Goal: Check status: Check status

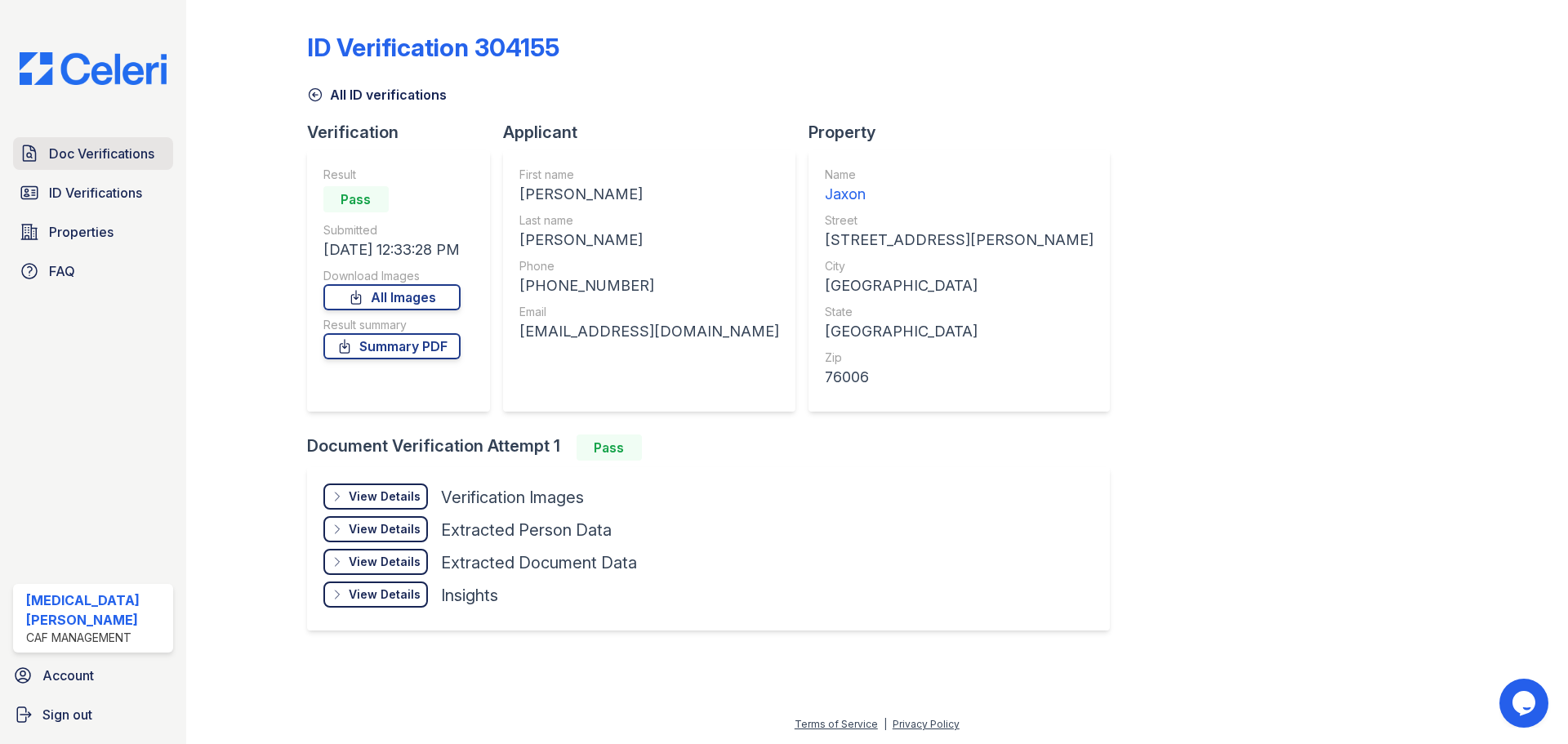
click at [145, 151] on span "Doc Verifications" at bounding box center [102, 153] width 106 height 20
click at [347, 95] on link "All ID verifications" at bounding box center [376, 95] width 139 height 20
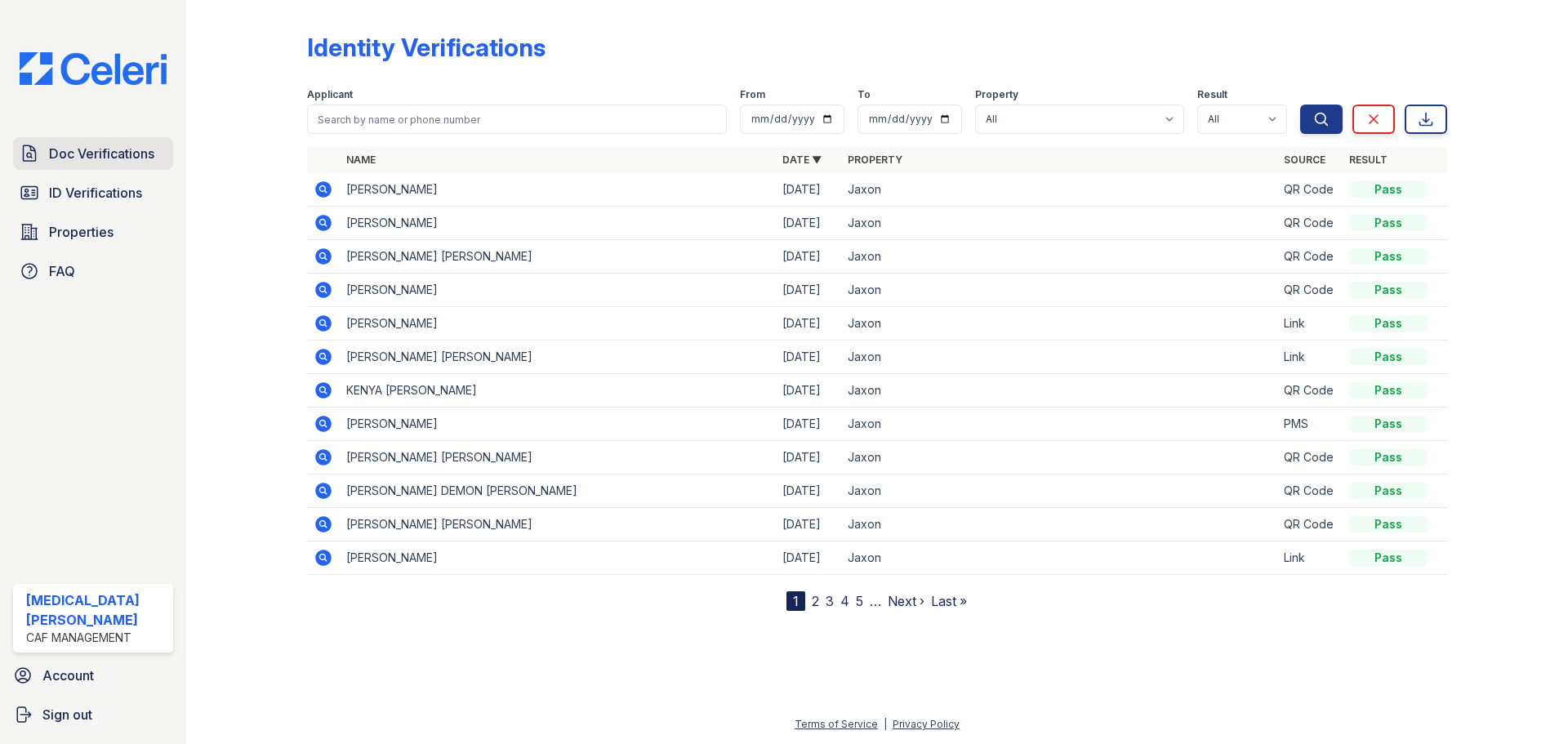
click at [129, 155] on span "Doc Verifications" at bounding box center [102, 153] width 106 height 20
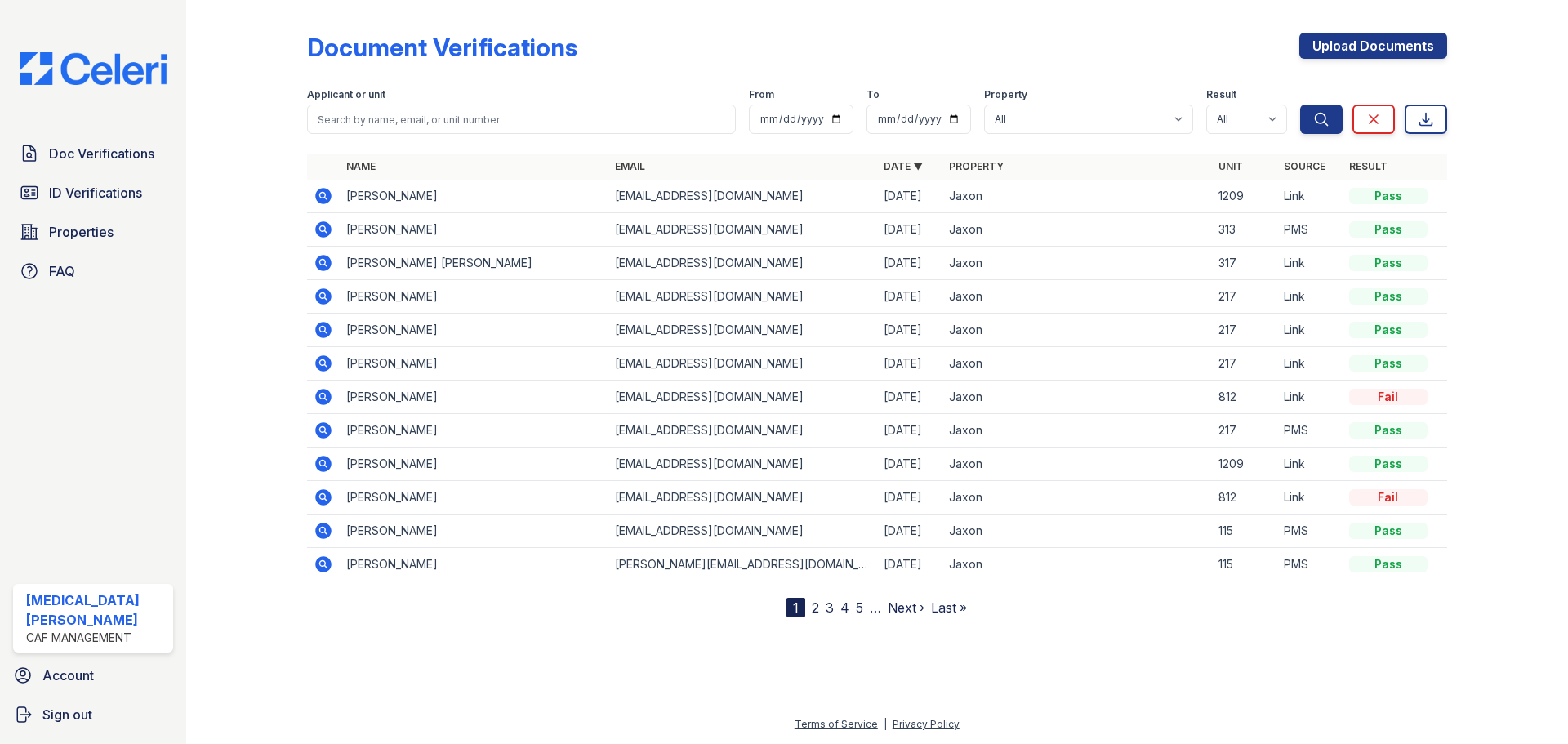
click at [330, 262] on icon at bounding box center [324, 263] width 16 height 16
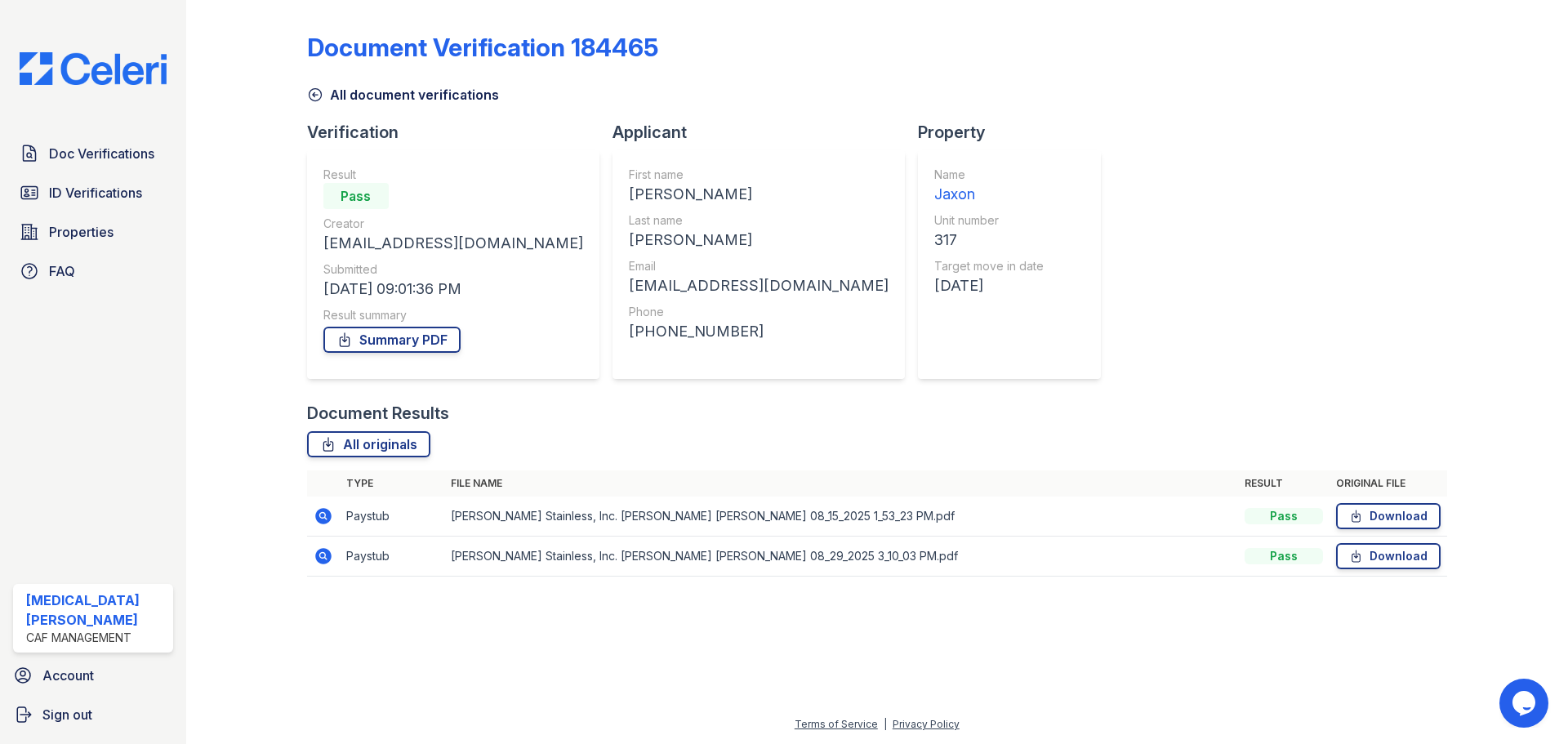
click at [329, 517] on icon at bounding box center [324, 516] width 16 height 16
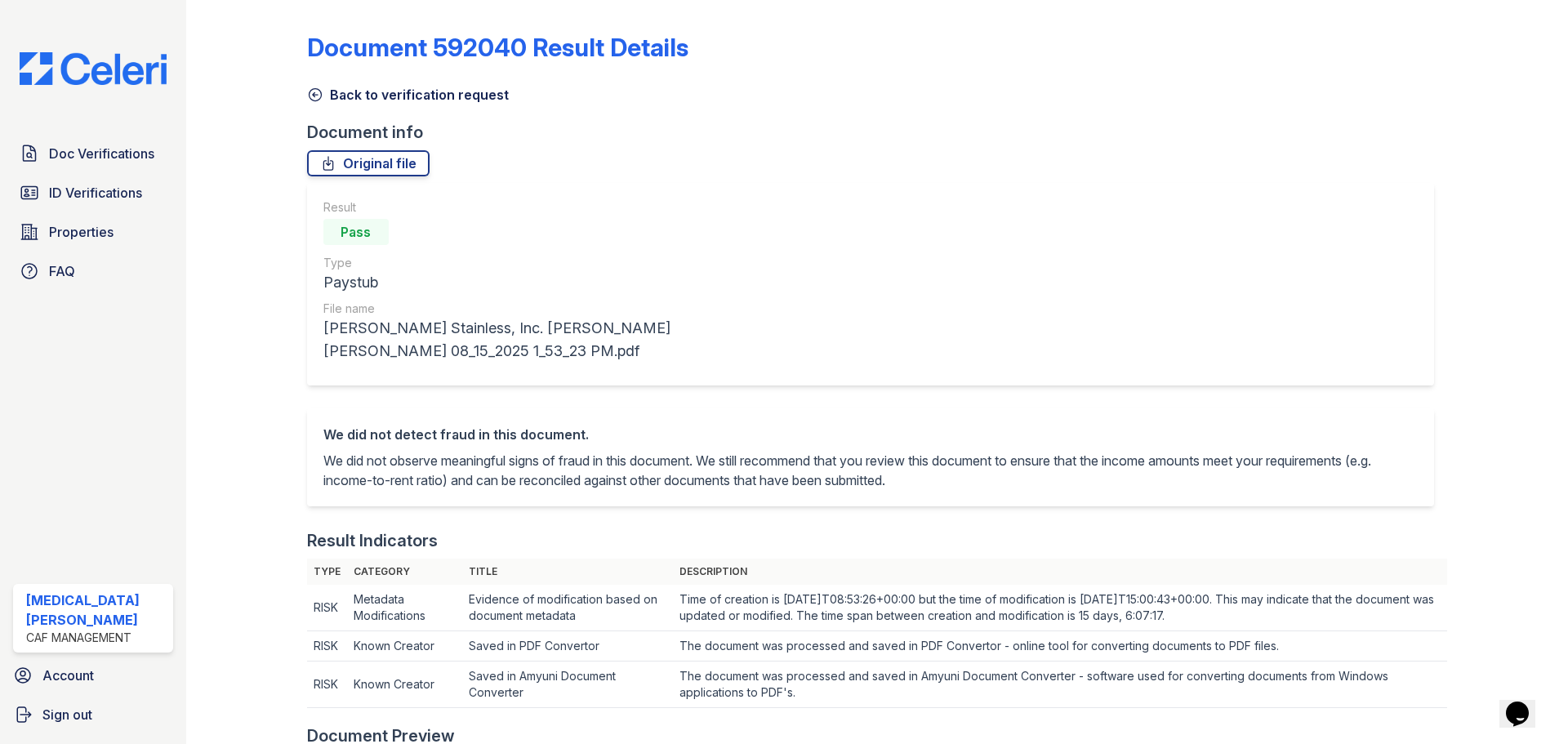
click at [315, 101] on icon at bounding box center [315, 95] width 12 height 12
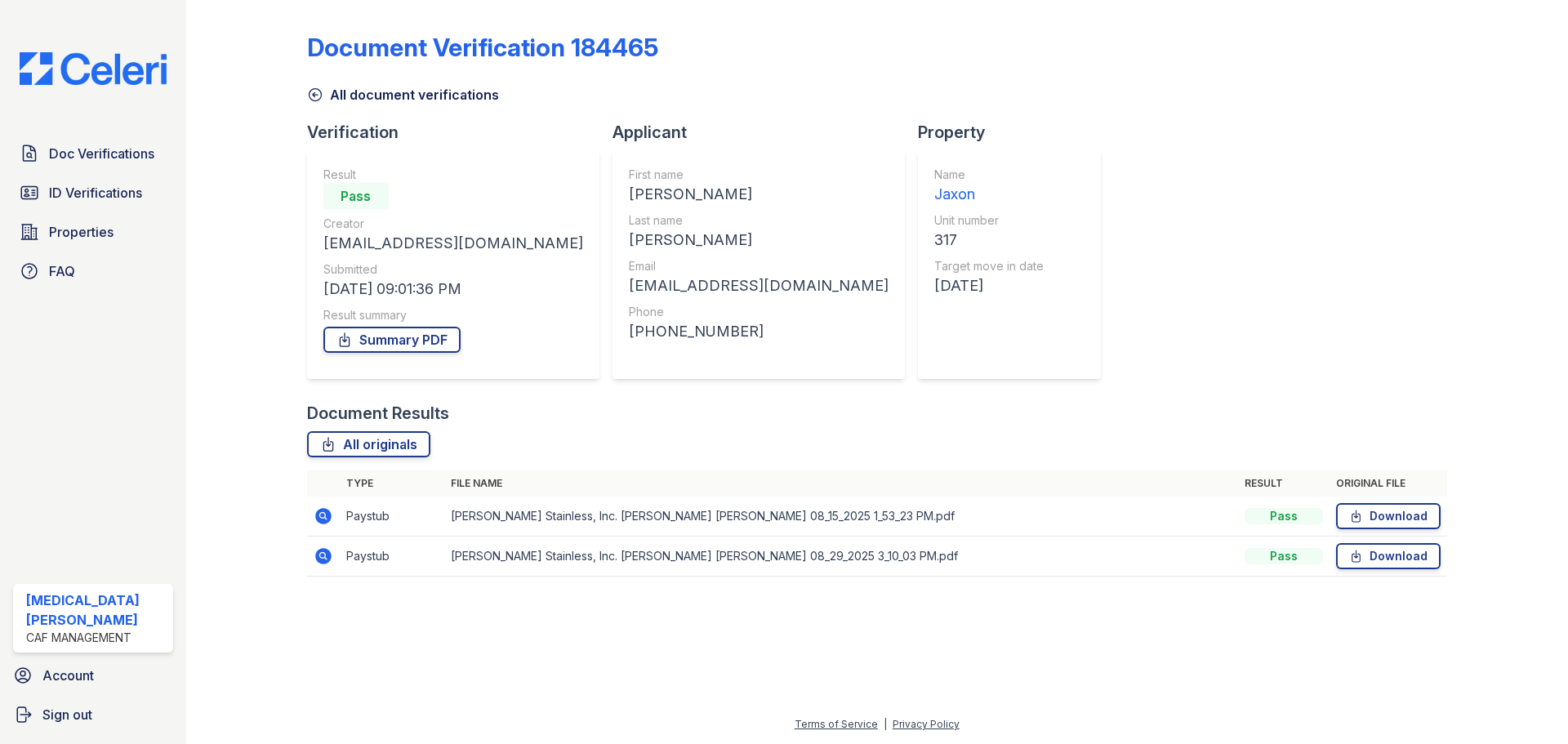
click at [349, 100] on link "All document verifications" at bounding box center [402, 95] width 192 height 20
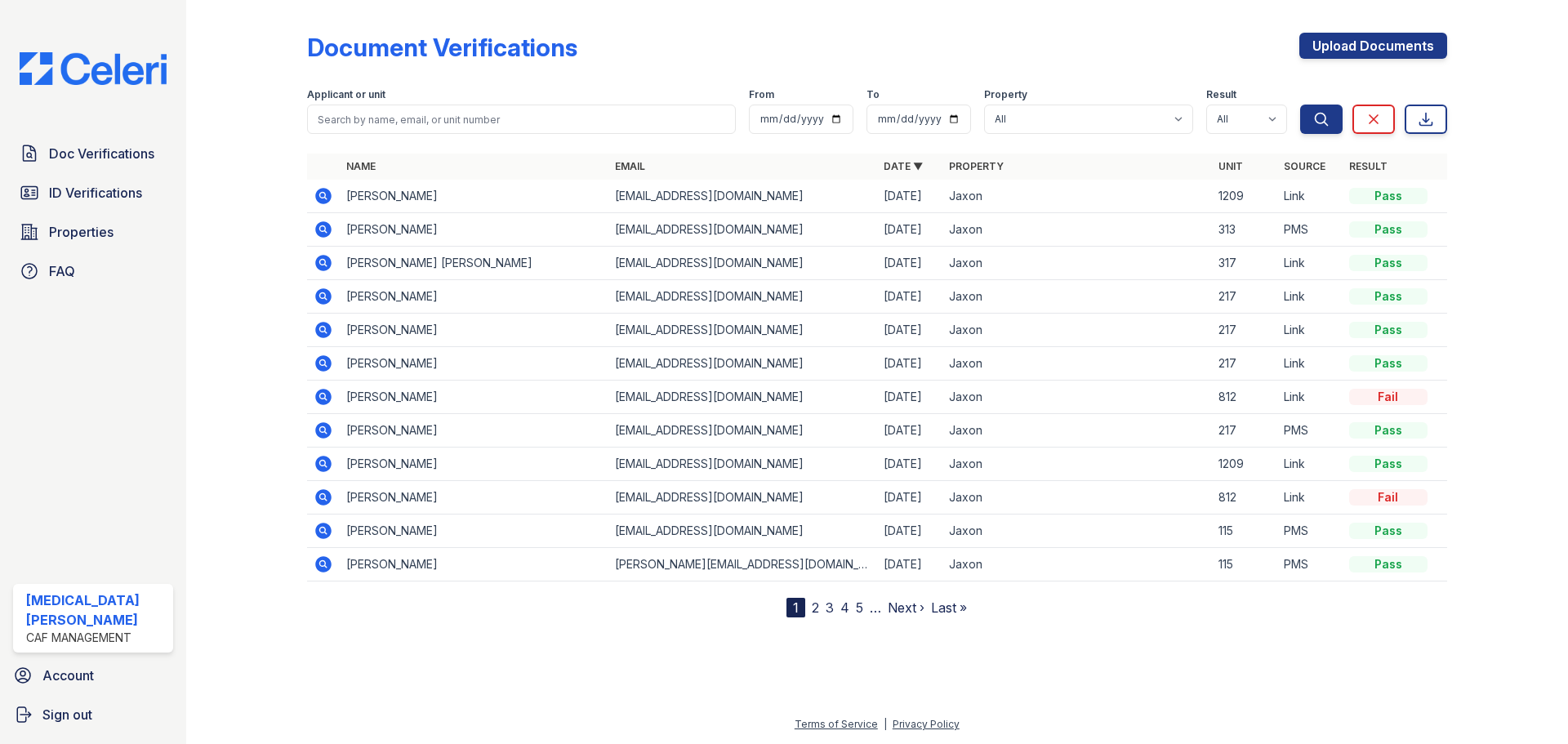
click at [318, 198] on icon at bounding box center [324, 196] width 16 height 16
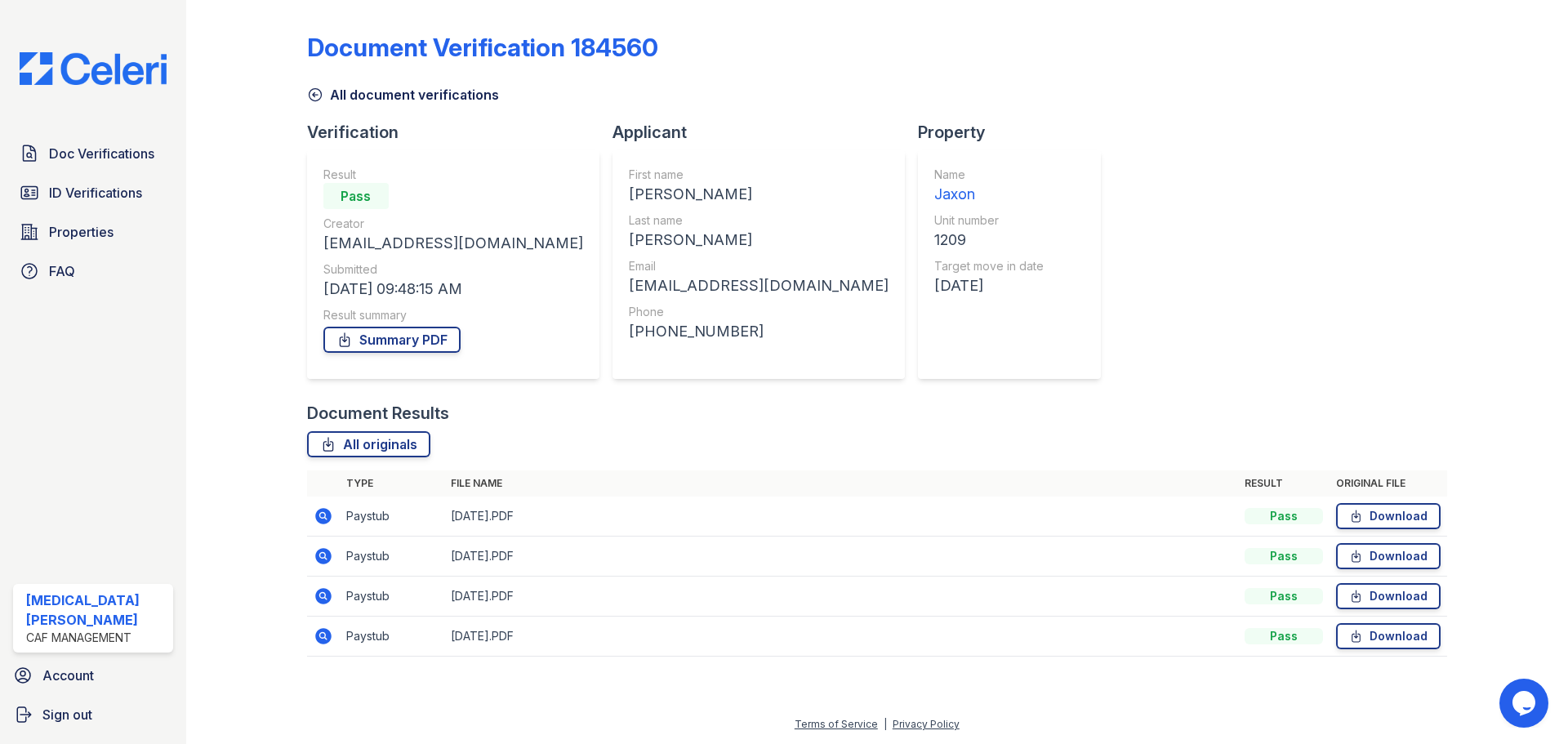
click at [330, 522] on icon at bounding box center [324, 517] width 20 height 20
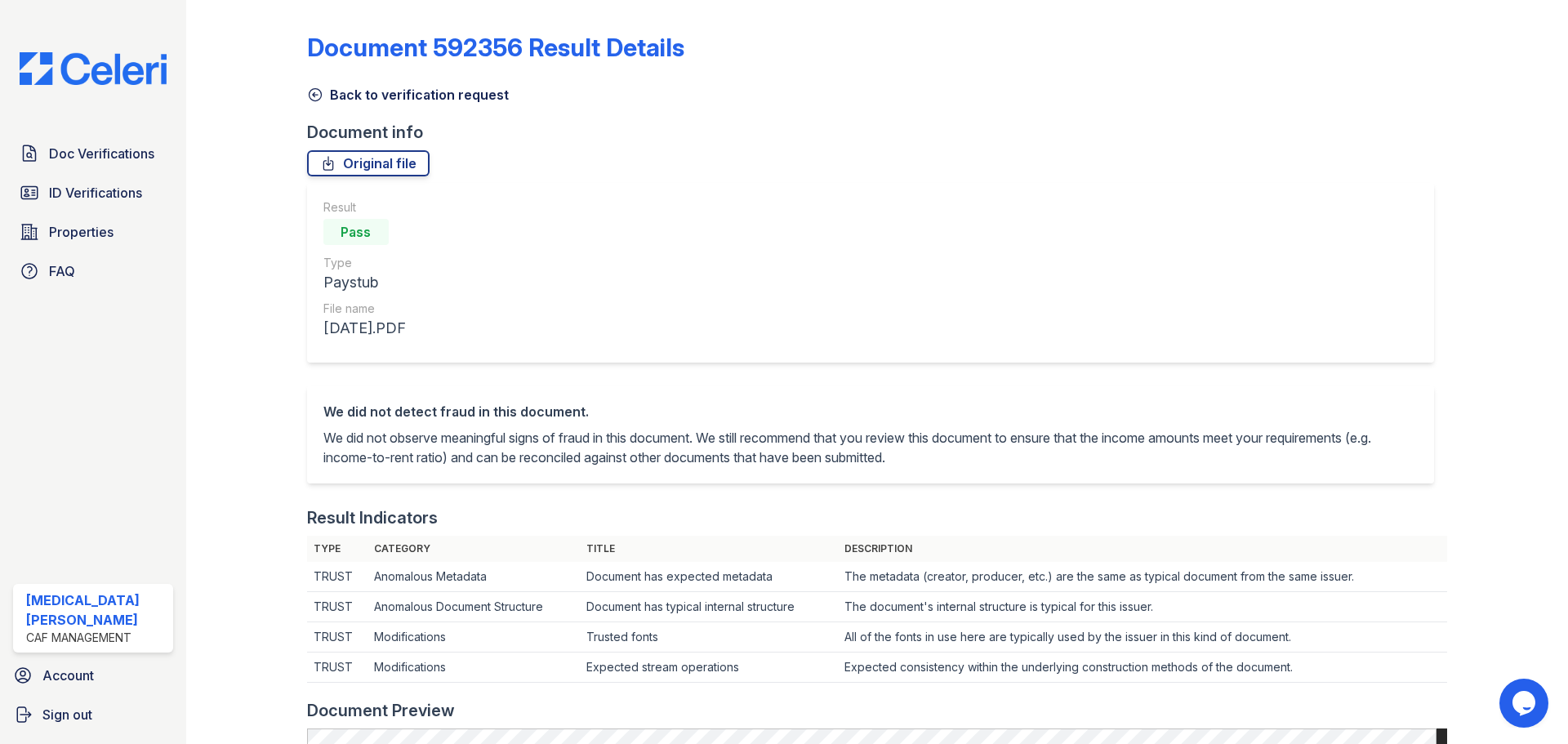
click at [312, 101] on icon at bounding box center [315, 95] width 16 height 16
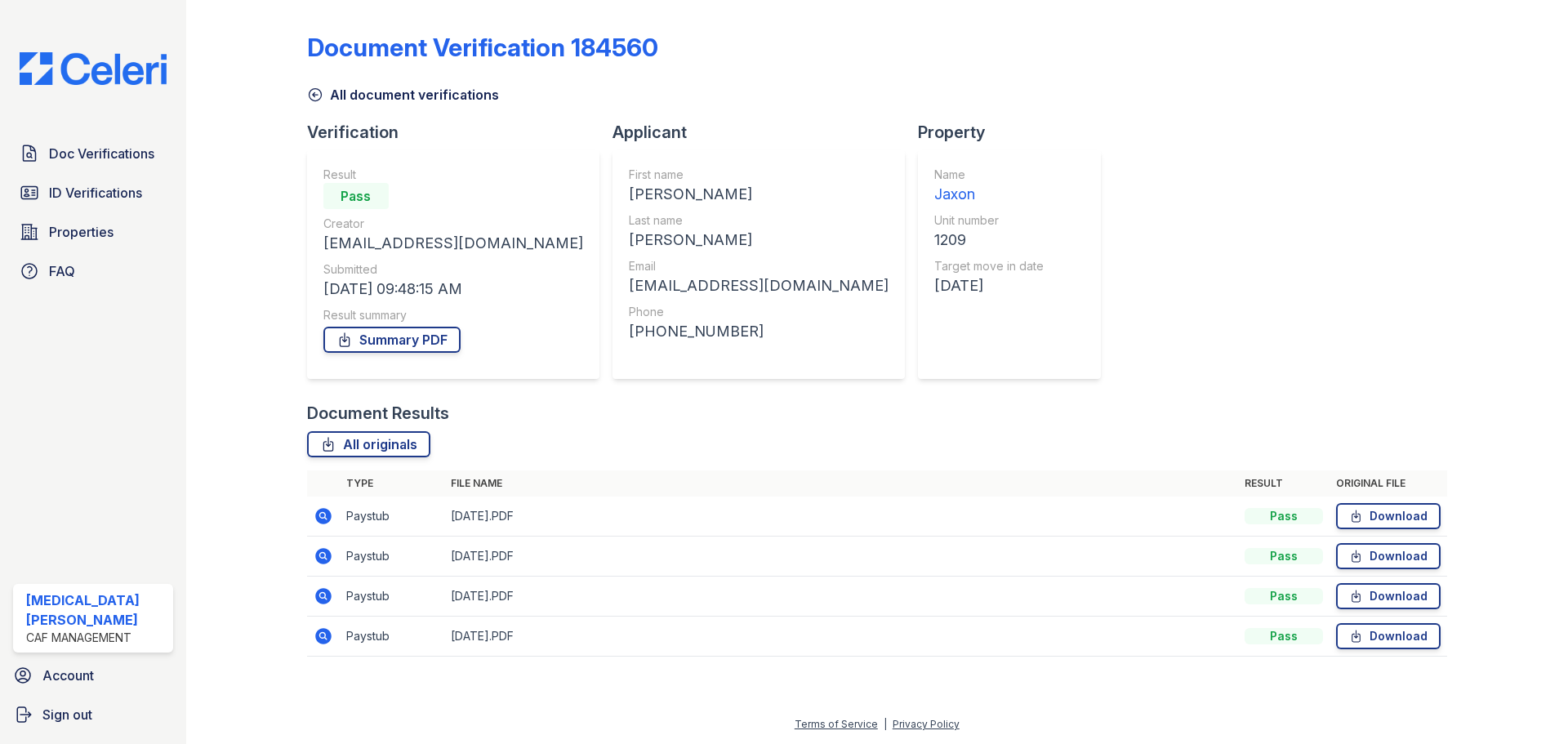
click at [314, 559] on icon at bounding box center [324, 557] width 20 height 20
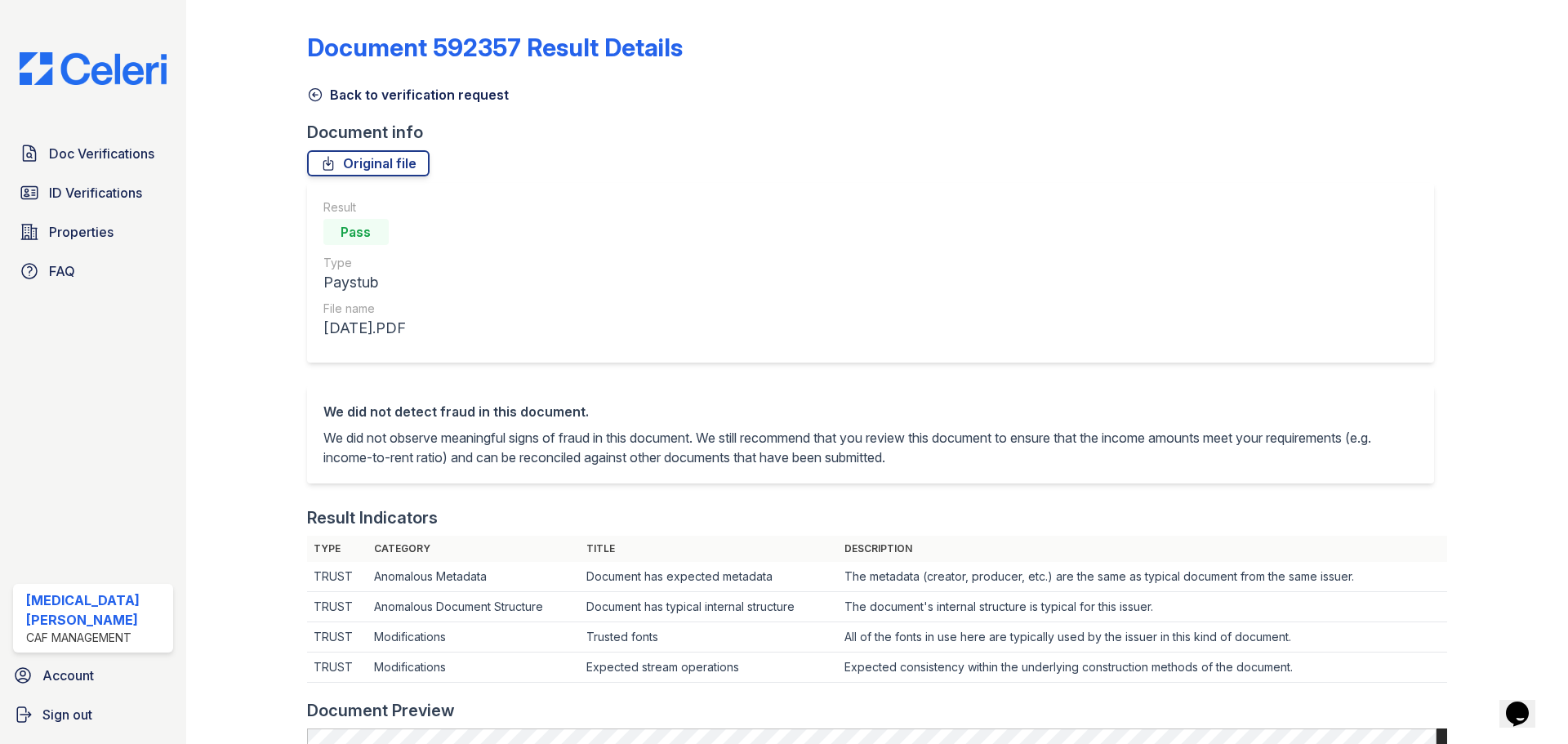
click at [315, 104] on link "Back to verification request" at bounding box center [407, 95] width 202 height 20
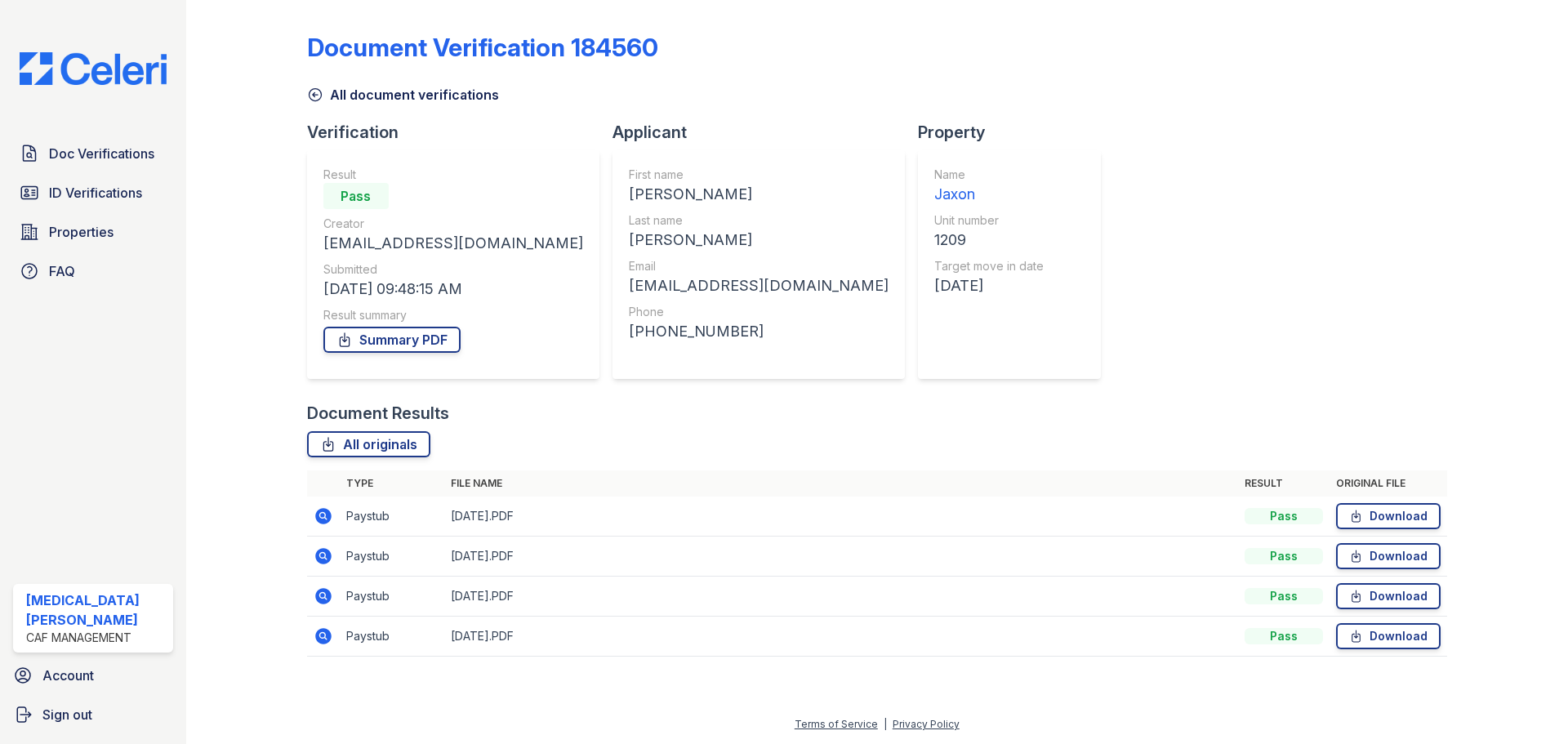
click at [326, 617] on td at bounding box center [323, 636] width 33 height 40
click at [321, 605] on icon at bounding box center [324, 597] width 20 height 20
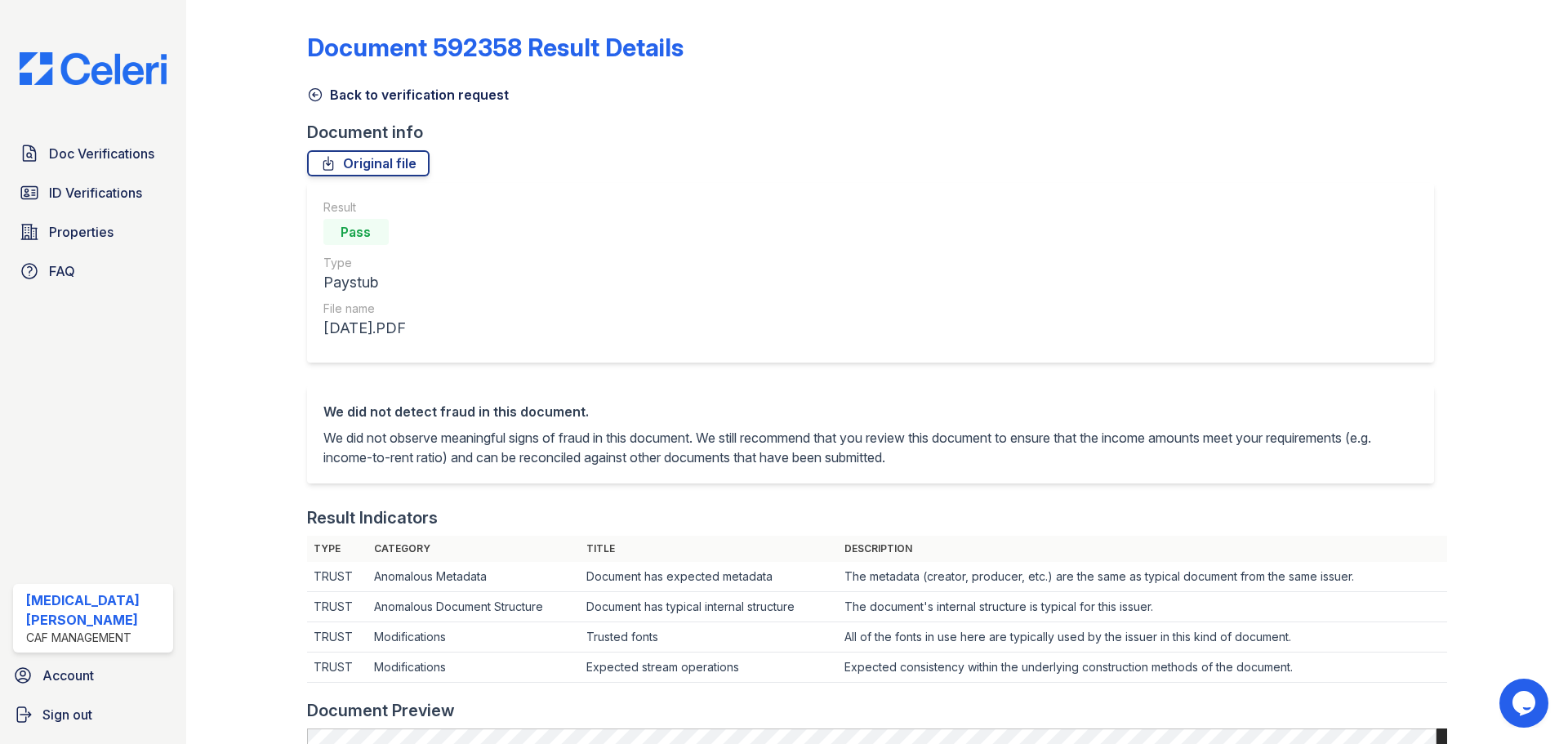
click at [307, 94] on icon at bounding box center [315, 95] width 16 height 16
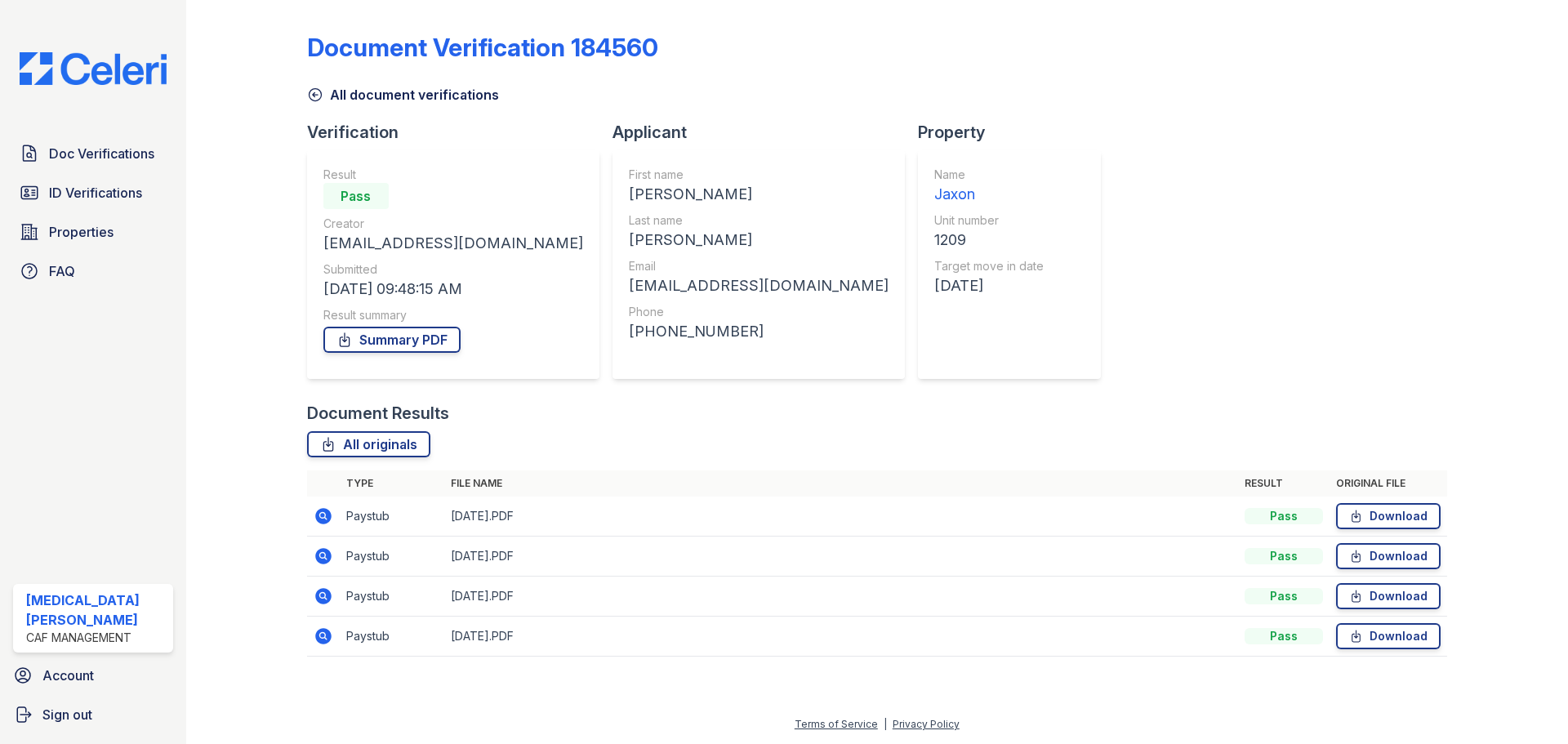
click at [323, 638] on icon at bounding box center [324, 636] width 20 height 20
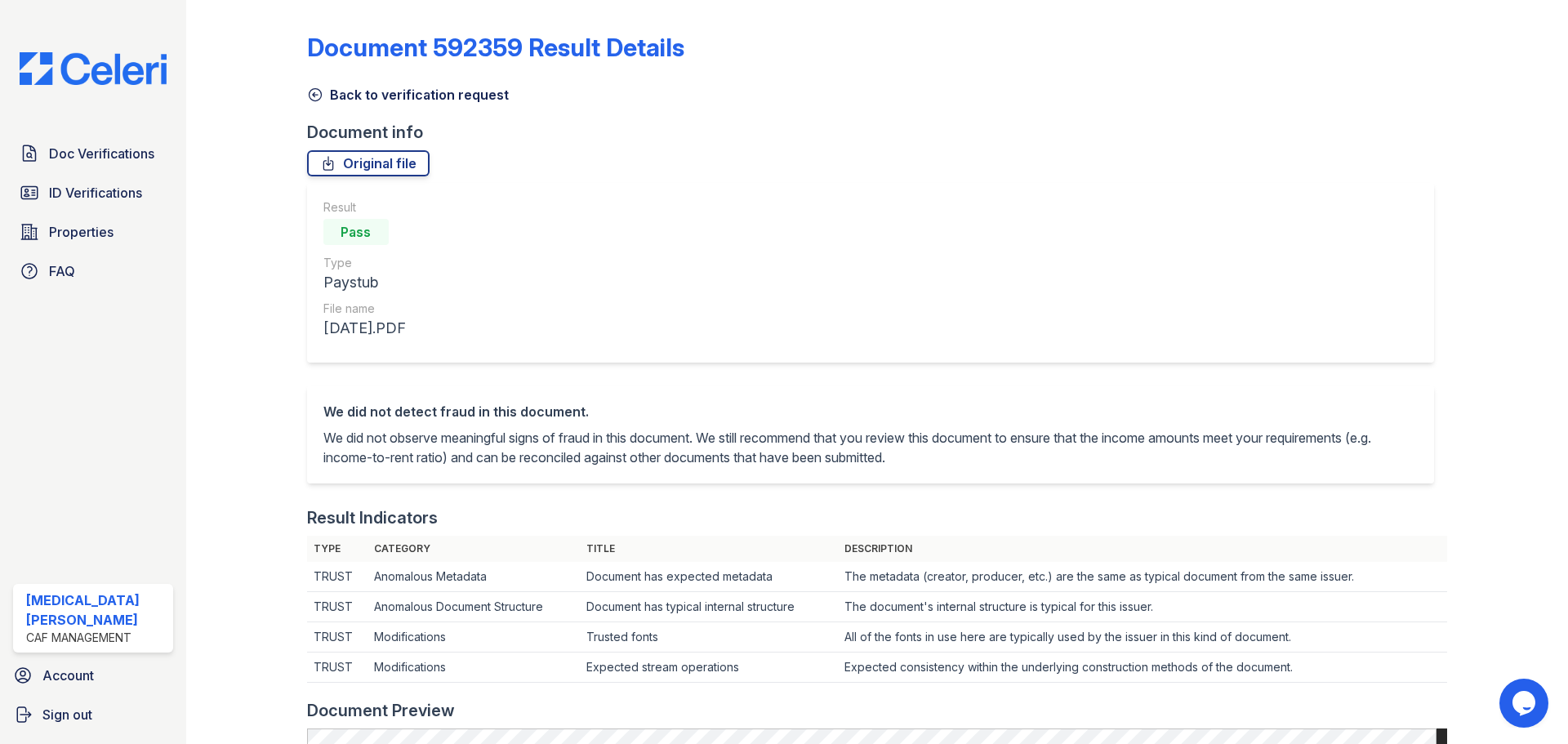
click at [315, 91] on icon at bounding box center [315, 95] width 16 height 16
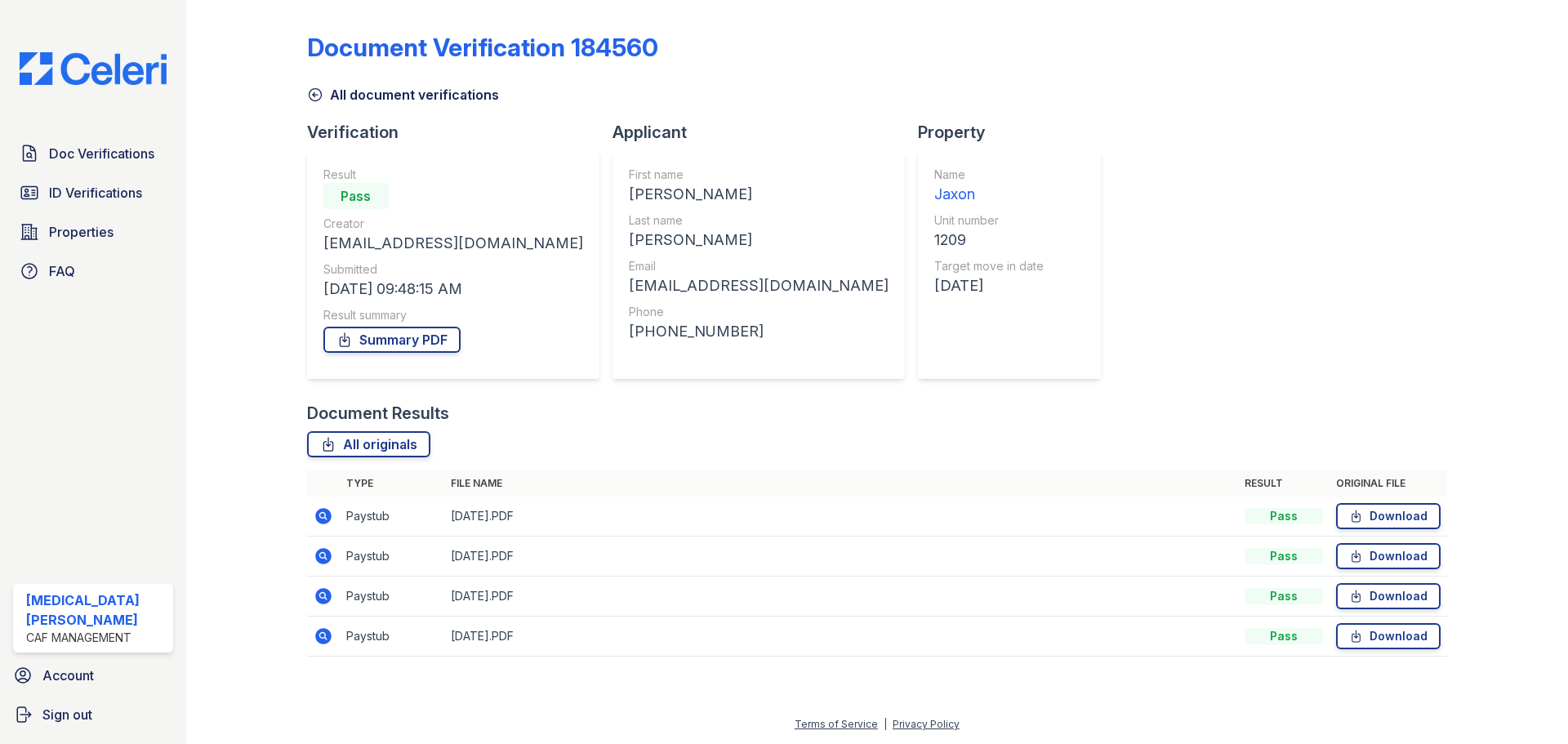
click at [1168, 132] on div "Document Verification 184560 All document verifications Verification Result Pas…" at bounding box center [876, 340] width 1140 height 666
click at [323, 96] on icon at bounding box center [315, 95] width 16 height 16
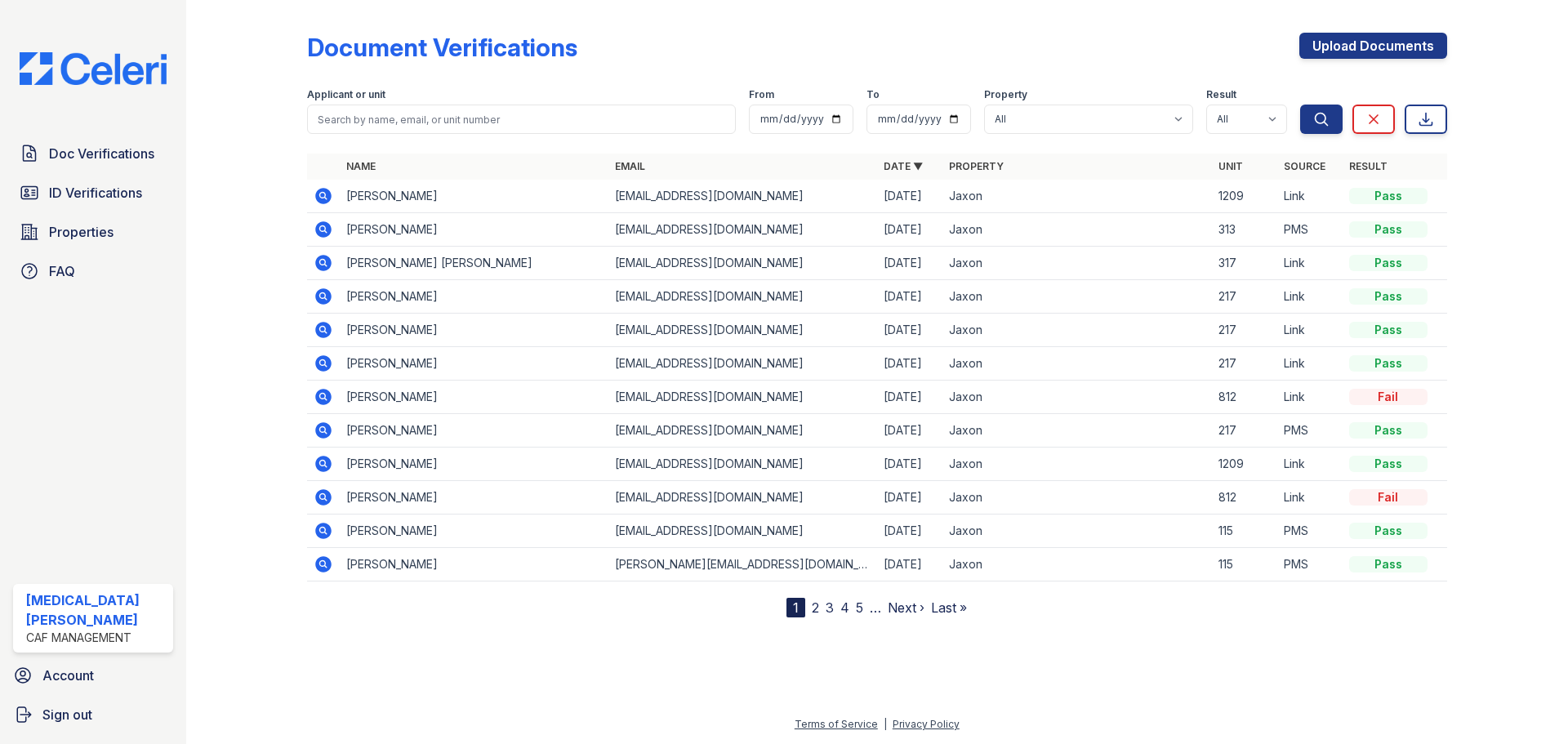
click at [248, 62] on div at bounding box center [259, 313] width 95 height 612
click at [330, 466] on icon at bounding box center [324, 464] width 16 height 16
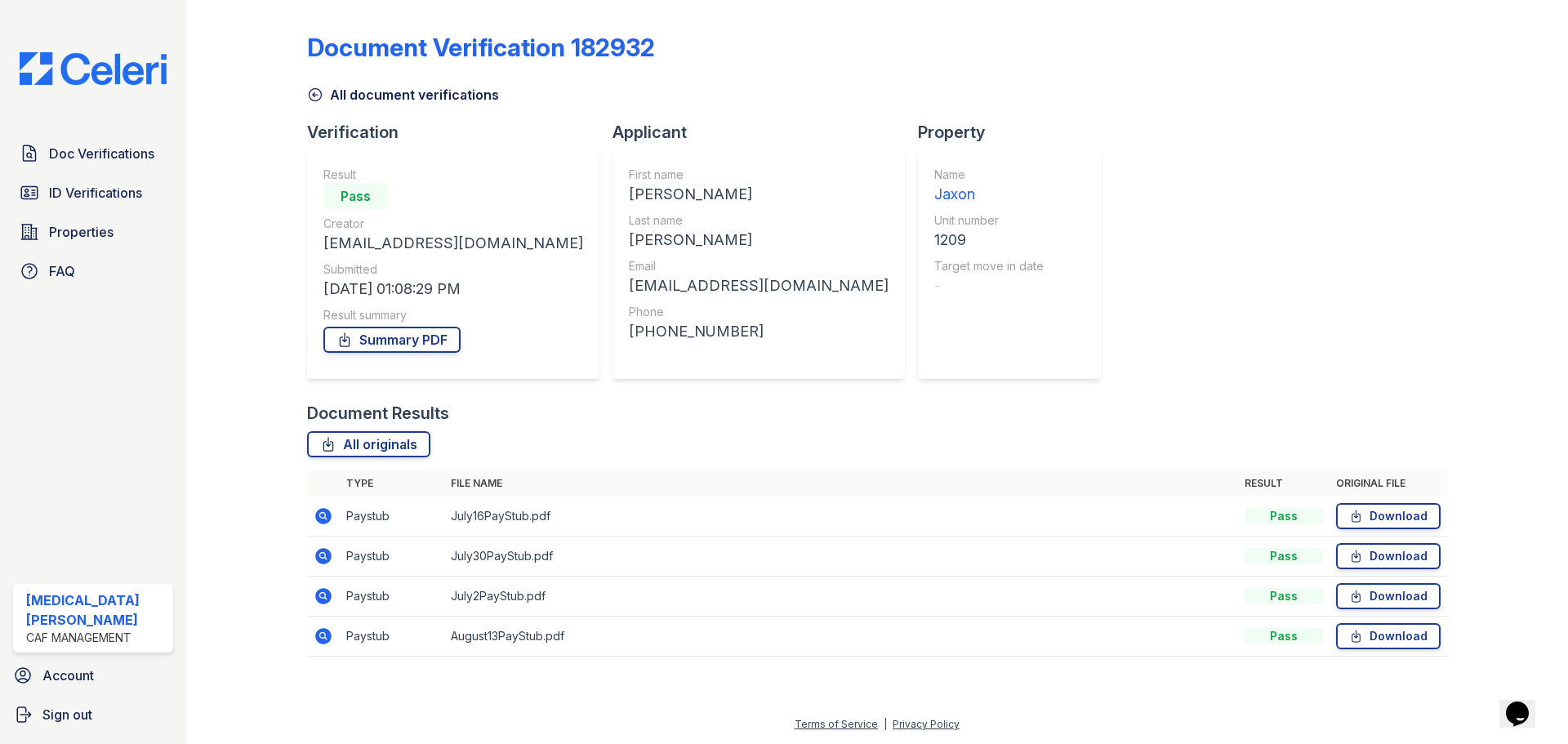
click at [327, 637] on icon at bounding box center [324, 636] width 16 height 16
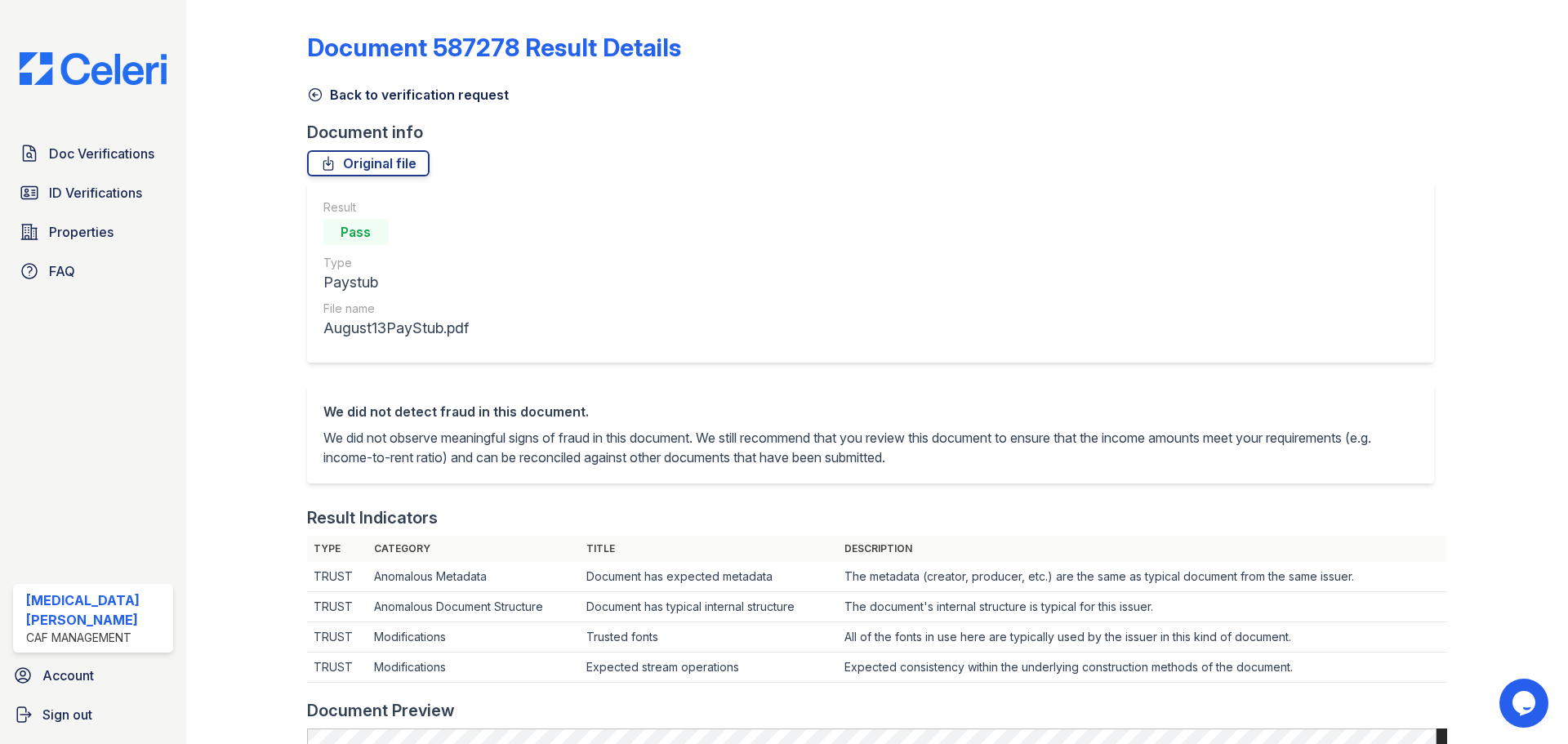
click at [321, 96] on icon at bounding box center [315, 95] width 12 height 12
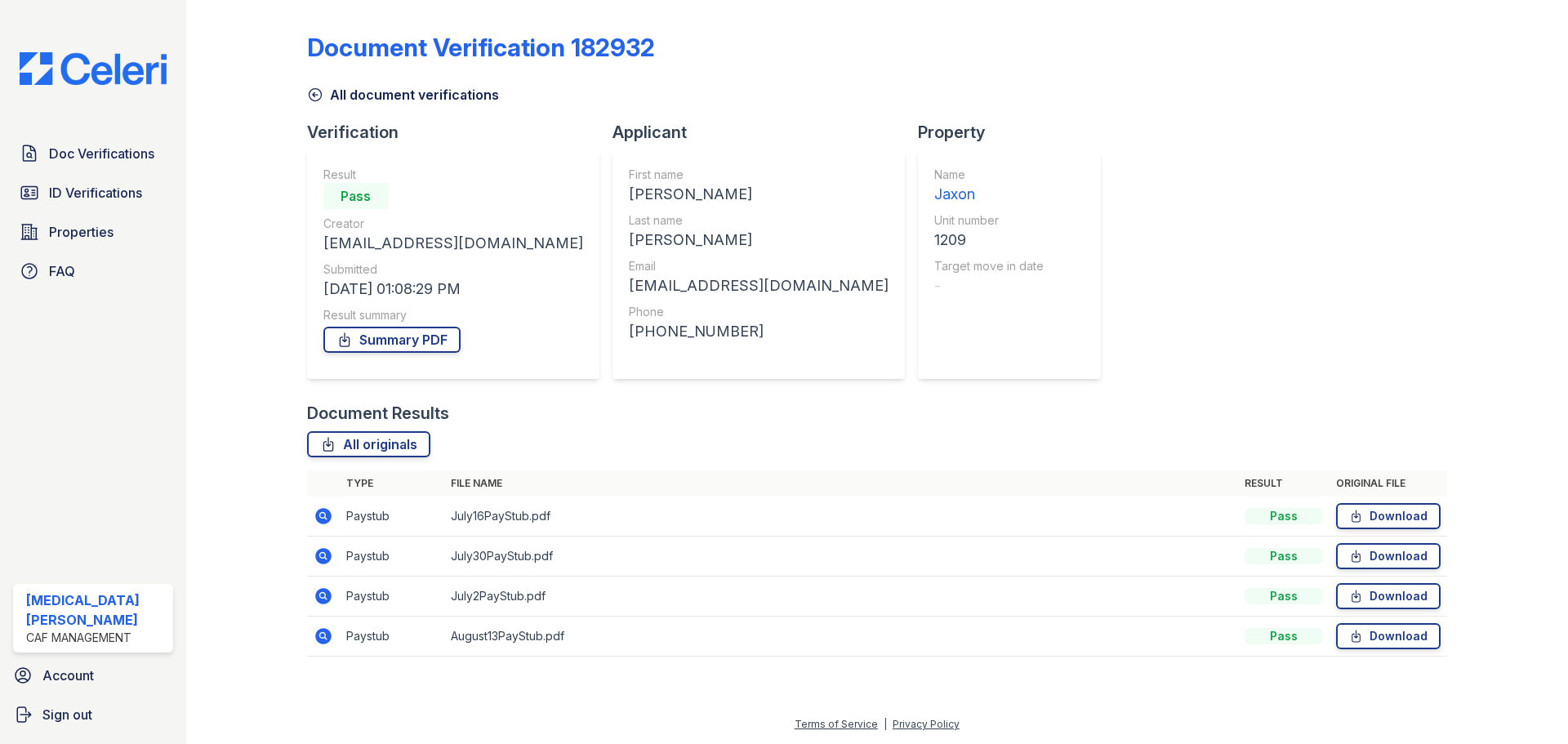
click at [321, 598] on icon at bounding box center [324, 597] width 20 height 20
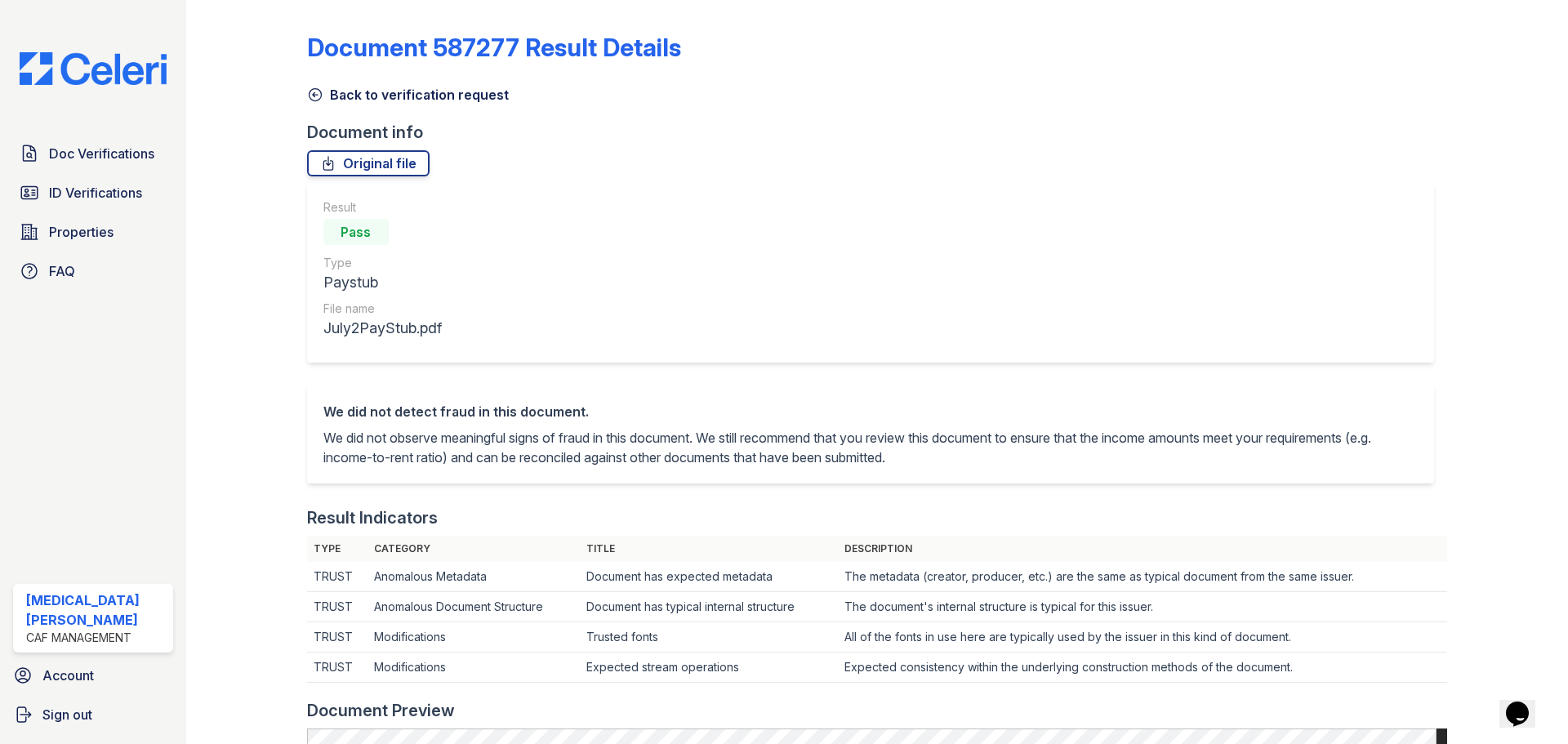
click at [325, 97] on link "Back to verification request" at bounding box center [407, 95] width 202 height 20
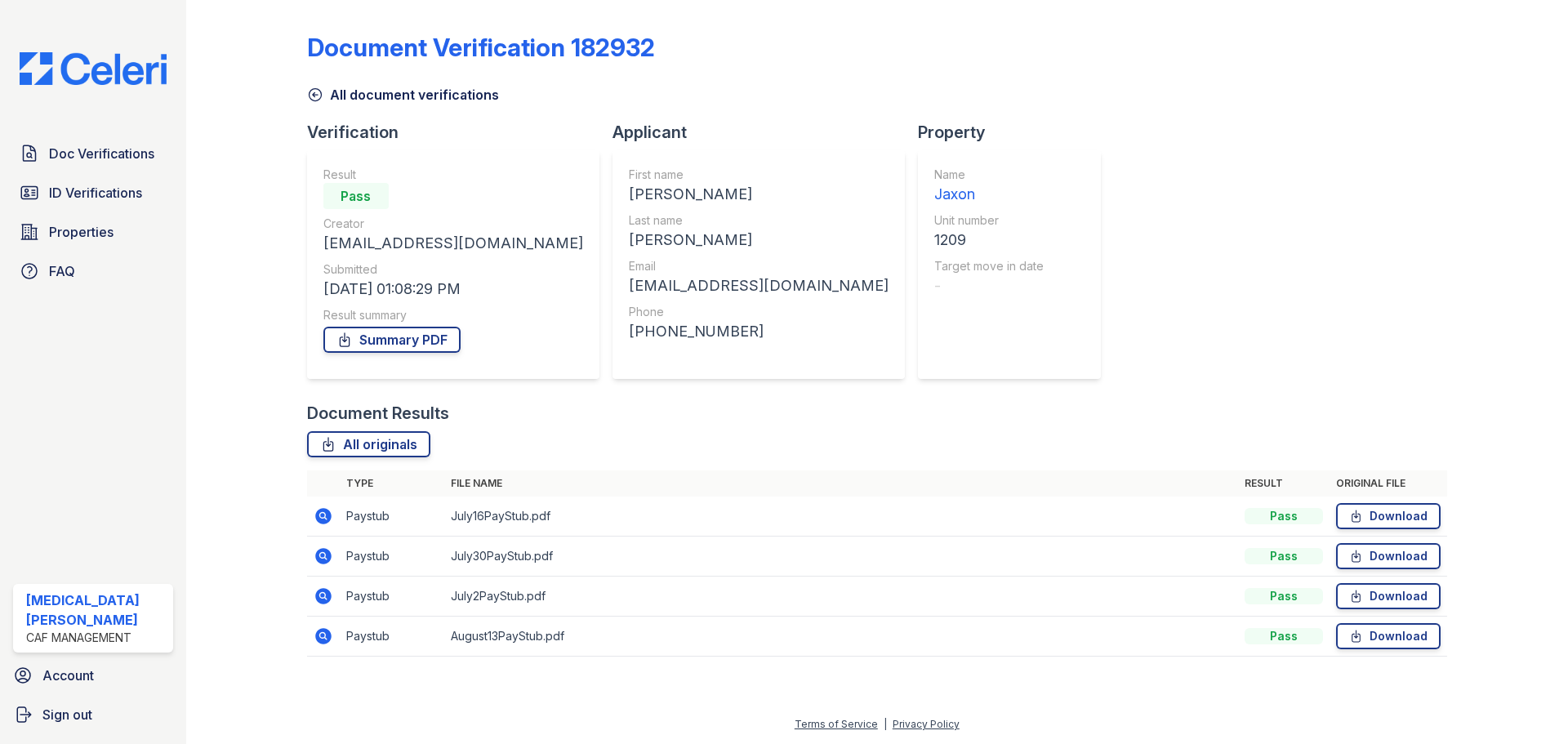
click at [318, 98] on icon at bounding box center [315, 95] width 16 height 16
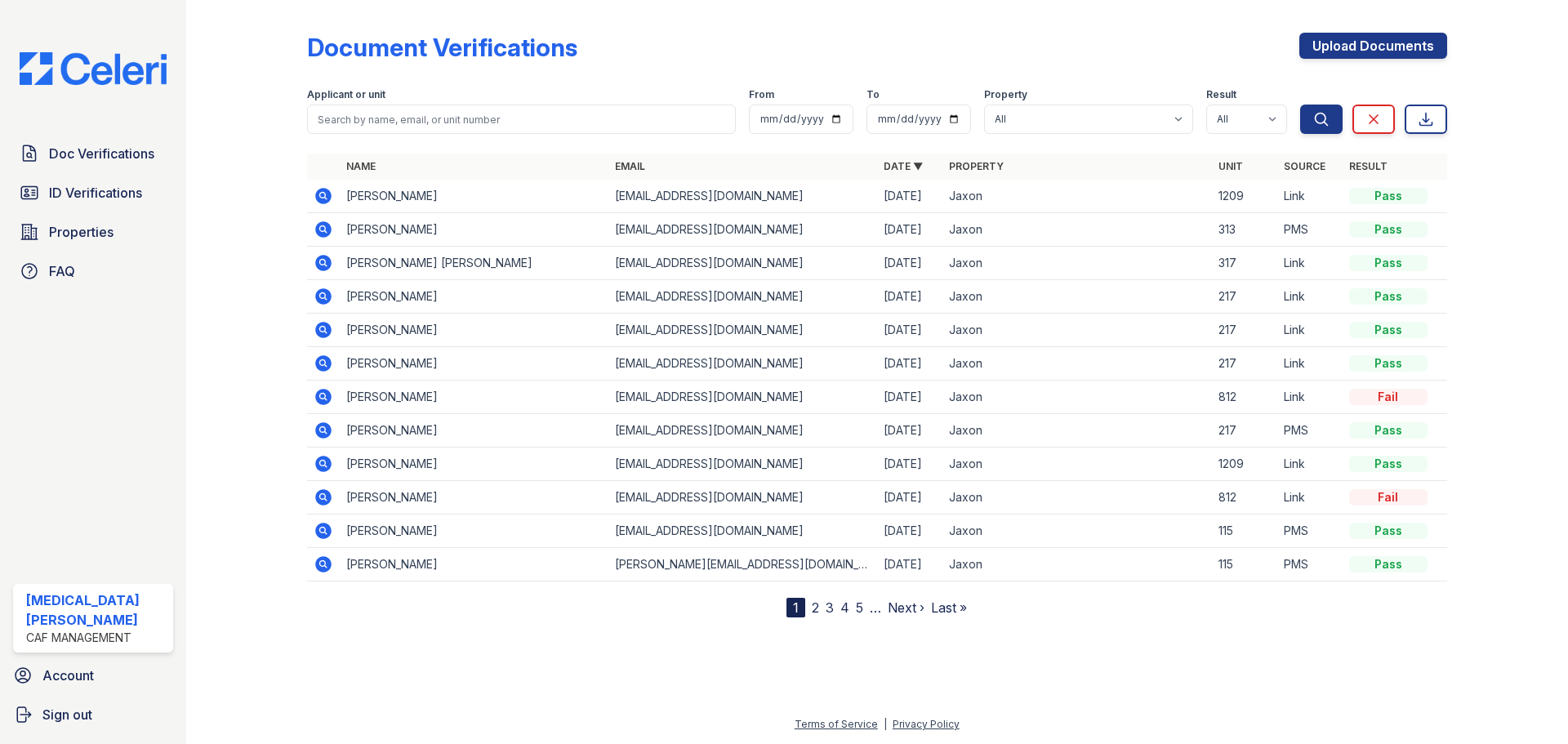
click at [325, 262] on icon at bounding box center [324, 263] width 20 height 20
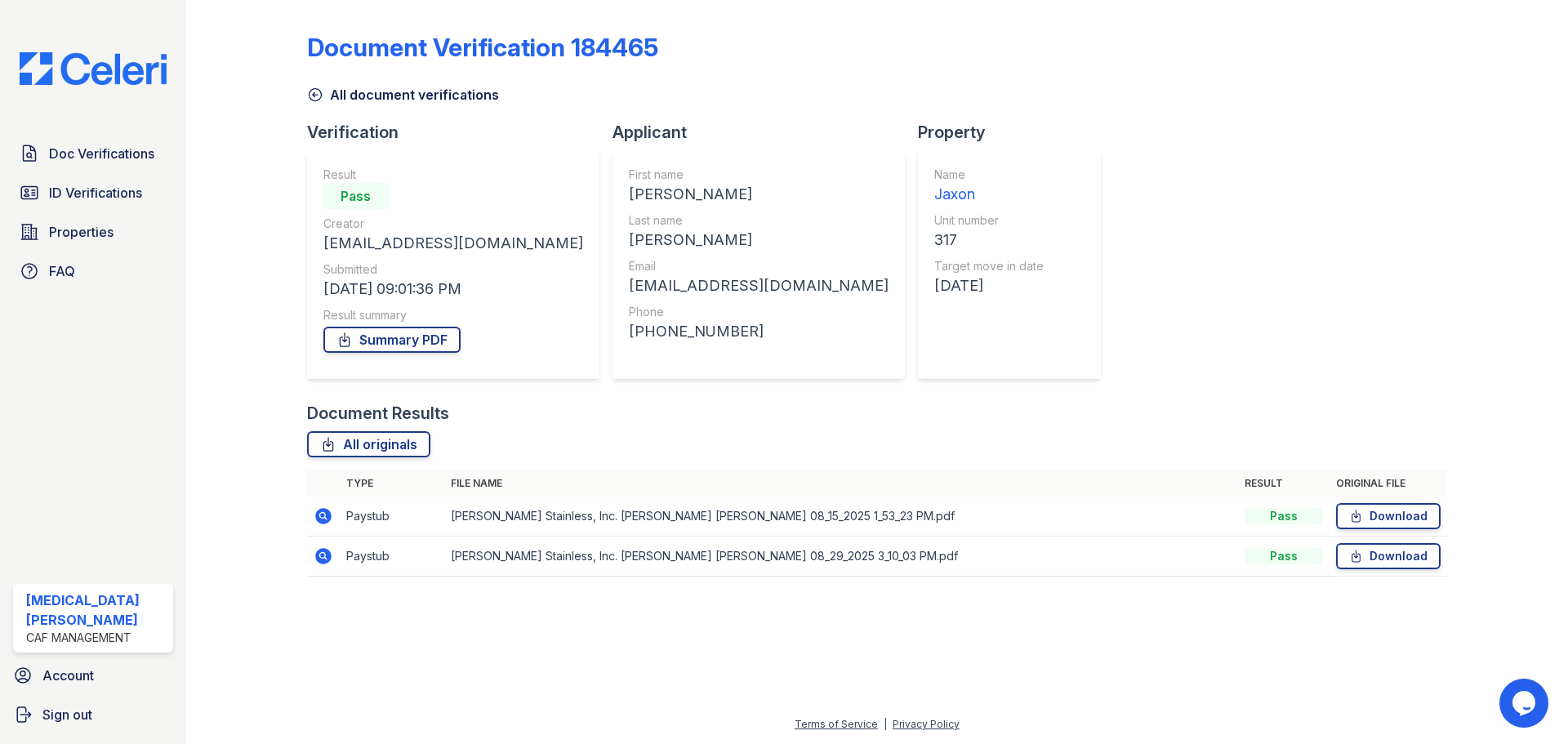
click at [343, 94] on link "All document verifications" at bounding box center [402, 95] width 192 height 20
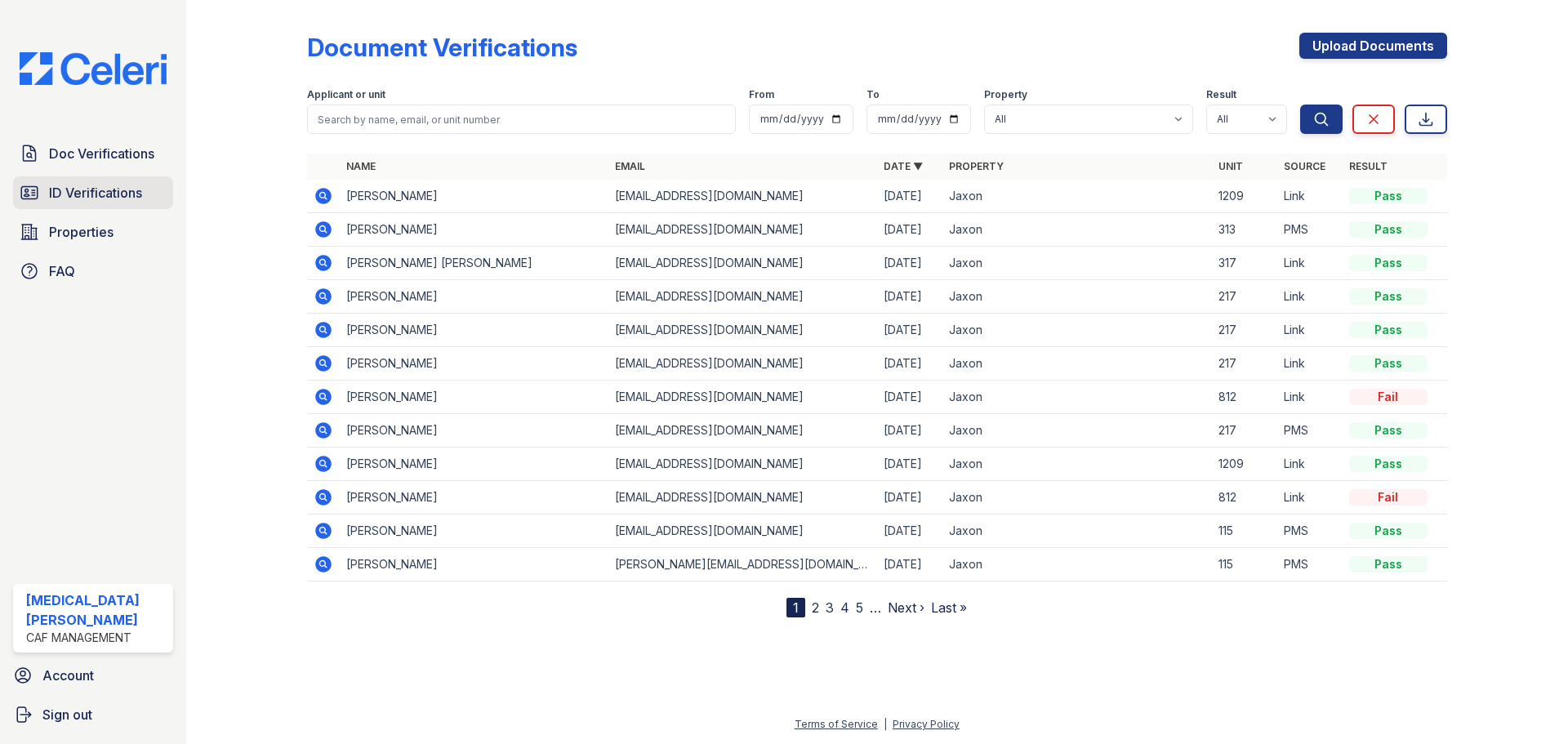
click at [134, 192] on span "ID Verifications" at bounding box center [96, 193] width 94 height 20
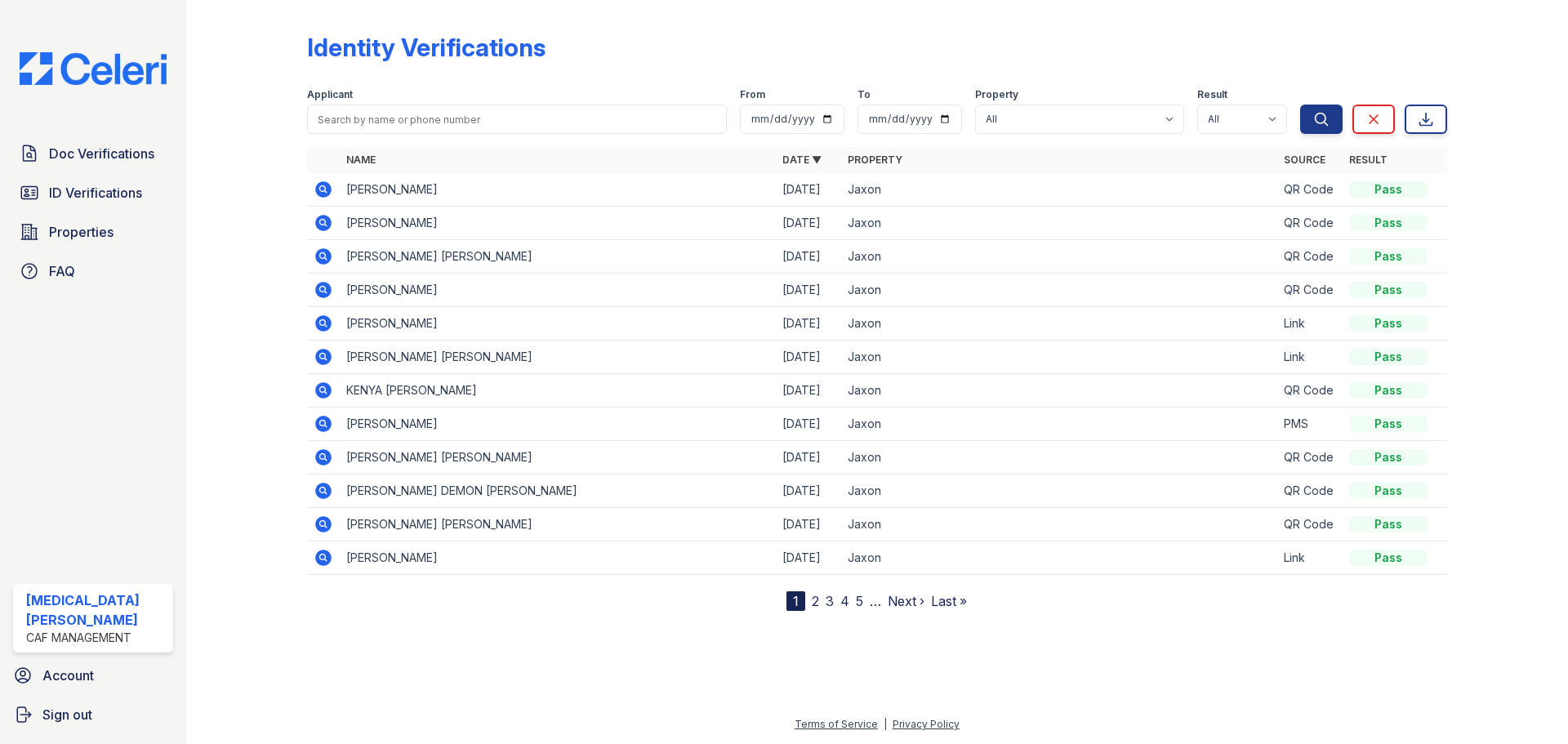
click at [327, 359] on icon at bounding box center [324, 357] width 16 height 16
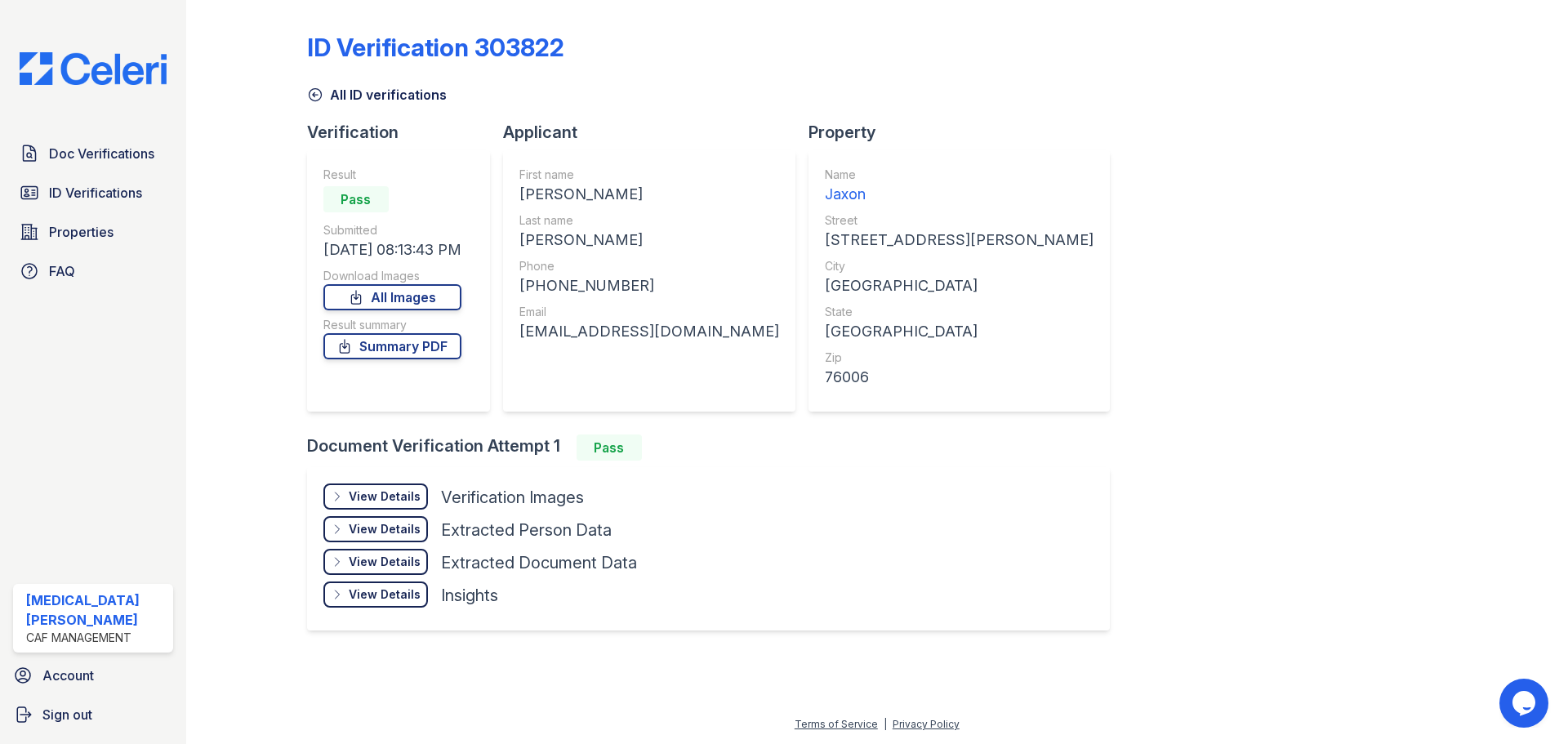
click at [384, 362] on div "Result Pass Submitted [DATE] 08:13:43 PM Download Images All Images Result summ…" at bounding box center [392, 281] width 138 height 229
click at [387, 348] on link "Summary PDF" at bounding box center [392, 347] width 138 height 26
